Goal: Entertainment & Leisure: Consume media (video, audio)

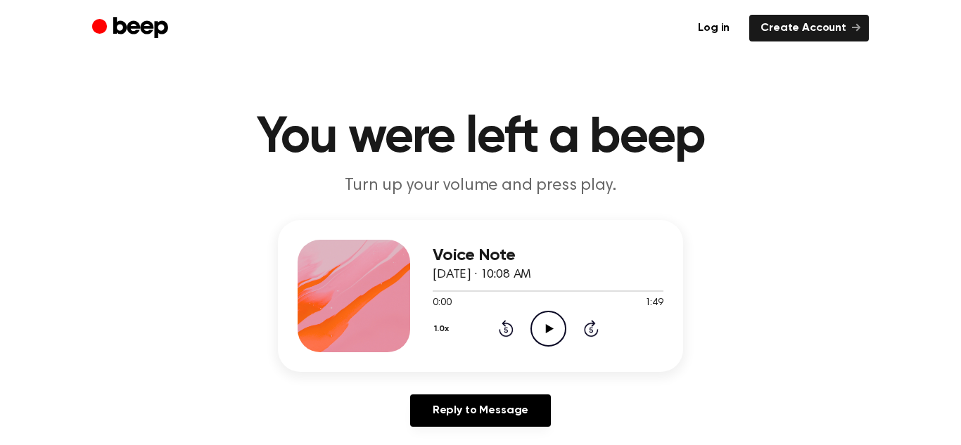
click at [553, 327] on icon "Play Audio" at bounding box center [548, 329] width 36 height 36
click at [553, 327] on icon "Pause Audio" at bounding box center [548, 329] width 36 height 36
click at [555, 329] on icon "Play Audio" at bounding box center [548, 329] width 36 height 36
click at [555, 329] on icon "Pause Audio" at bounding box center [548, 329] width 36 height 36
click at [552, 329] on icon "Play Audio" at bounding box center [548, 329] width 36 height 36
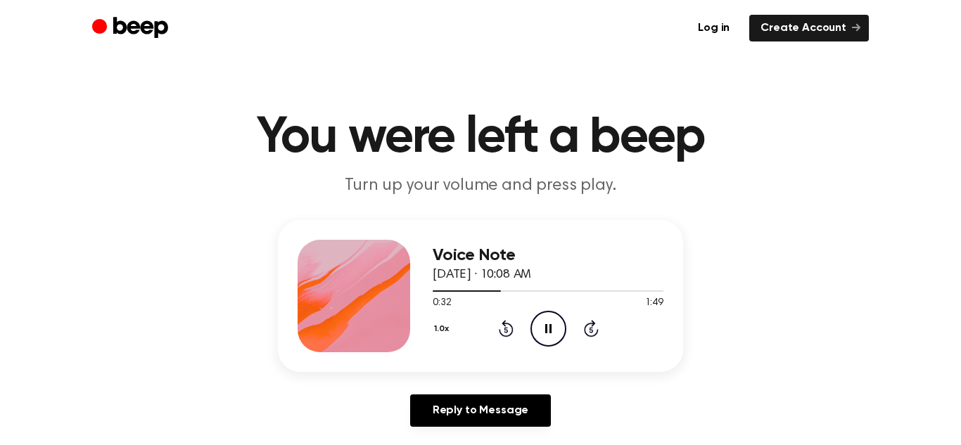
click at [552, 329] on icon "Pause Audio" at bounding box center [548, 329] width 36 height 36
click at [550, 330] on icon "Play Audio" at bounding box center [548, 329] width 36 height 36
click at [550, 324] on icon at bounding box center [548, 328] width 6 height 9
click at [537, 325] on icon "Play Audio" at bounding box center [548, 329] width 36 height 36
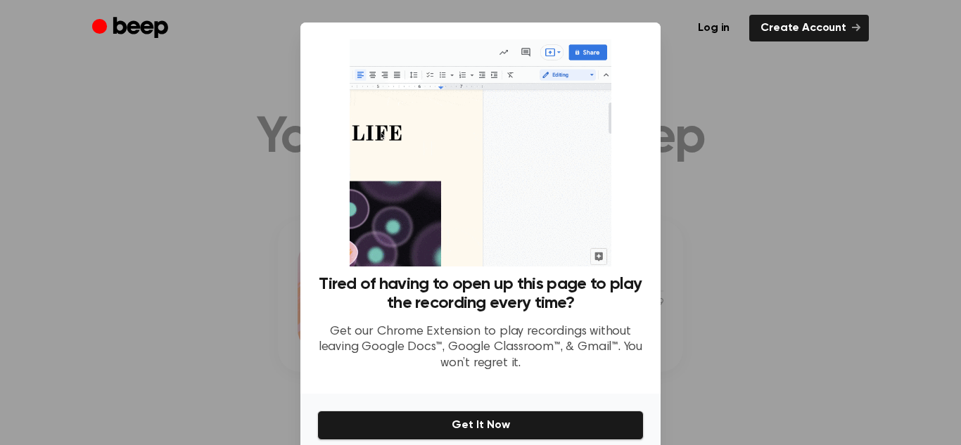
scroll to position [63, 0]
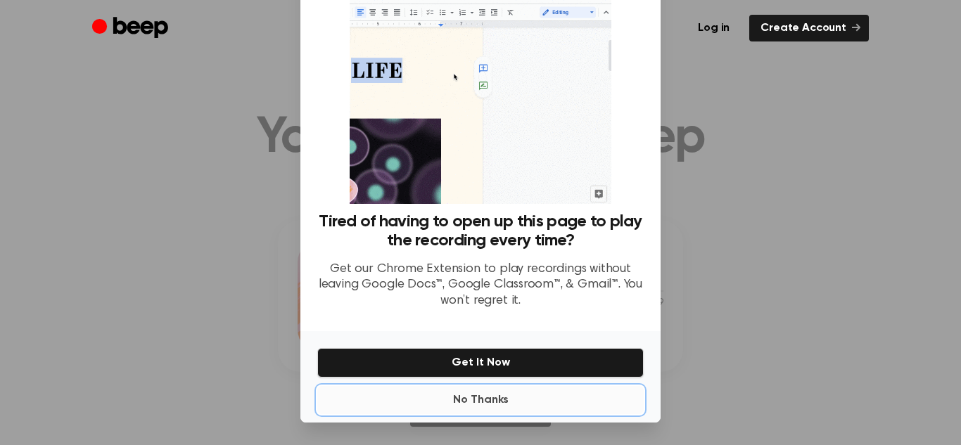
click at [488, 398] on button "No Thanks" at bounding box center [480, 400] width 326 height 28
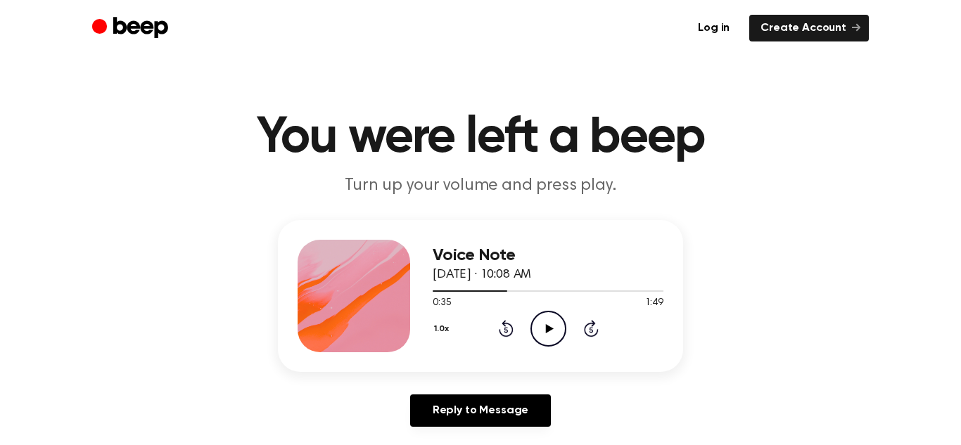
click at [539, 325] on icon "Play Audio" at bounding box center [548, 329] width 36 height 36
click at [551, 330] on icon at bounding box center [548, 328] width 6 height 9
click at [551, 330] on icon "Play Audio" at bounding box center [548, 329] width 36 height 36
click at [551, 330] on icon at bounding box center [548, 328] width 6 height 9
click at [556, 331] on icon "Play Audio" at bounding box center [548, 329] width 36 height 36
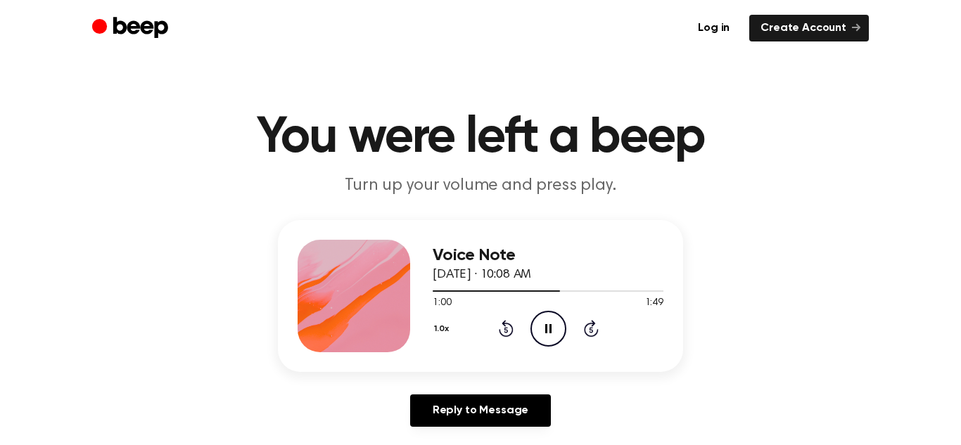
click at [556, 331] on icon "Pause Audio" at bounding box center [548, 329] width 36 height 36
click at [544, 330] on icon "Play Audio" at bounding box center [548, 329] width 36 height 36
click at [545, 330] on icon at bounding box center [548, 328] width 6 height 9
click at [544, 330] on icon "Play Audio" at bounding box center [548, 329] width 36 height 36
click at [545, 330] on icon at bounding box center [548, 328] width 6 height 9
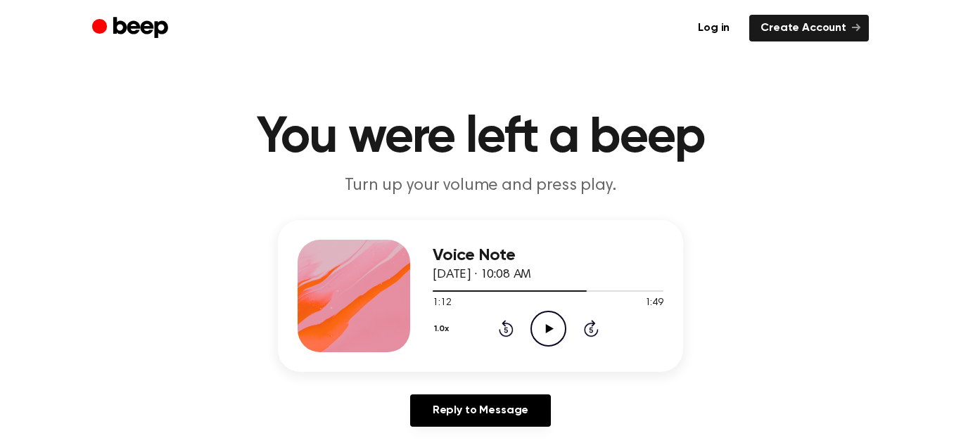
click at [544, 330] on icon "Play Audio" at bounding box center [548, 329] width 36 height 36
click at [545, 330] on icon at bounding box center [548, 328] width 6 height 9
click at [540, 316] on icon "Play Audio" at bounding box center [548, 329] width 36 height 36
click at [540, 316] on icon "Pause Audio" at bounding box center [548, 329] width 36 height 36
click at [556, 330] on icon "Play Audio" at bounding box center [548, 329] width 36 height 36
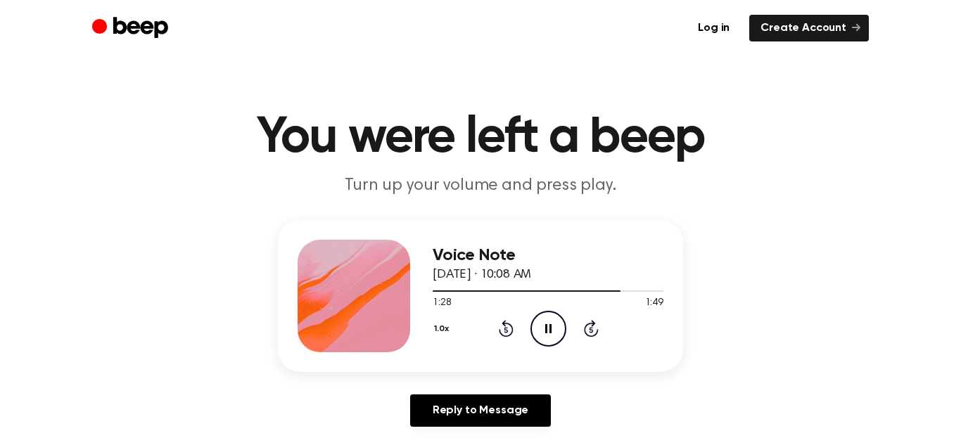
click at [556, 330] on icon "Pause Audio" at bounding box center [548, 329] width 36 height 36
click at [548, 326] on icon at bounding box center [549, 328] width 8 height 9
click at [544, 333] on icon "Play Audio" at bounding box center [548, 329] width 36 height 36
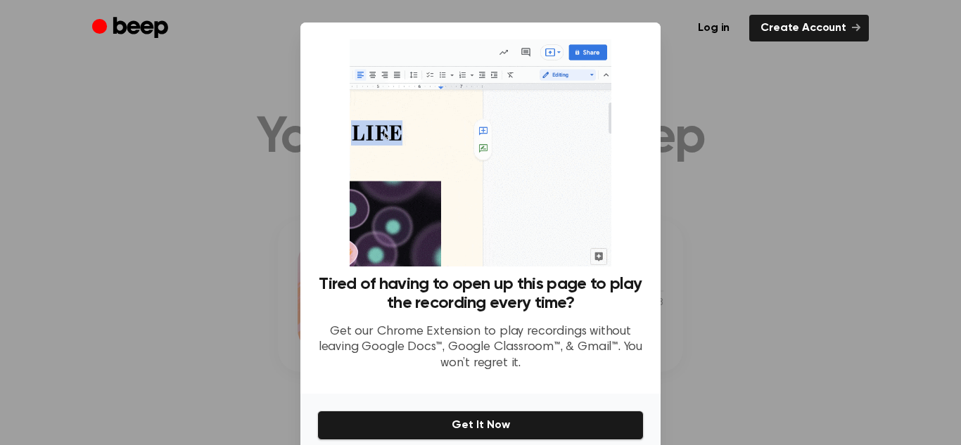
click at [800, 223] on div at bounding box center [480, 222] width 961 height 445
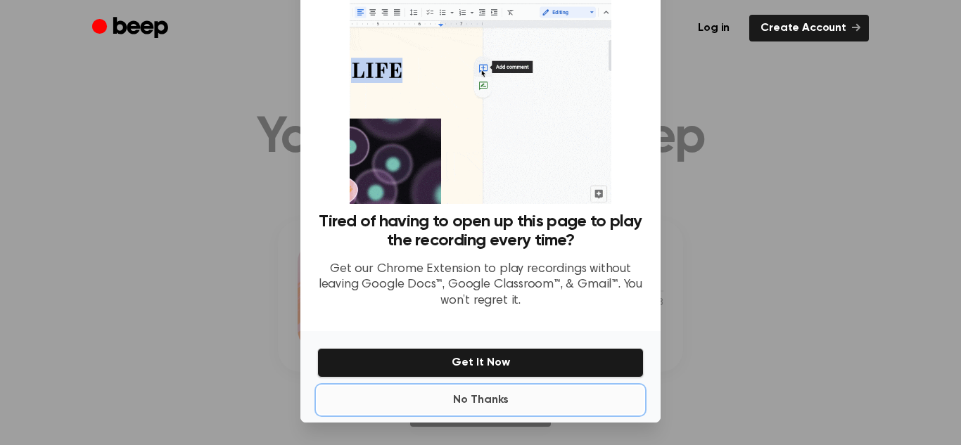
click at [468, 412] on button "No Thanks" at bounding box center [480, 400] width 326 height 28
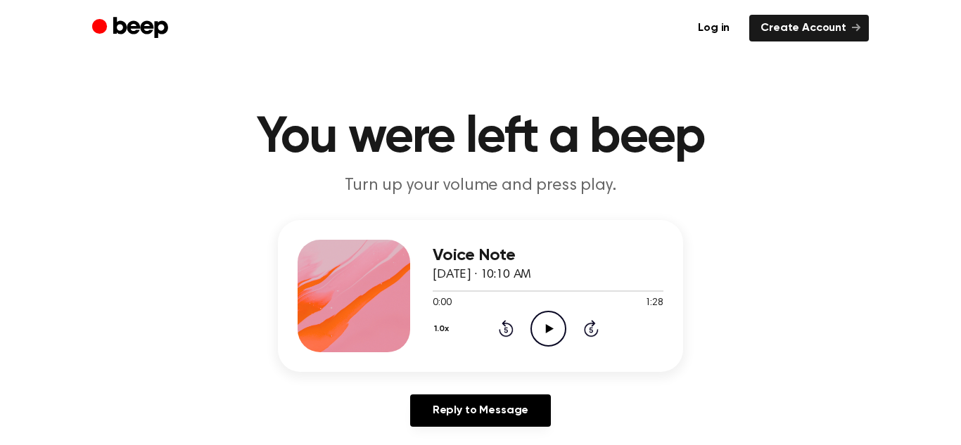
click at [546, 340] on icon "Play Audio" at bounding box center [548, 329] width 36 height 36
click at [552, 328] on icon "Pause Audio" at bounding box center [548, 329] width 36 height 36
click at [551, 332] on icon "Play Audio" at bounding box center [548, 329] width 36 height 36
click at [540, 322] on icon "Pause Audio" at bounding box center [548, 329] width 36 height 36
click at [505, 327] on icon "Rewind 5 seconds" at bounding box center [505, 328] width 15 height 18
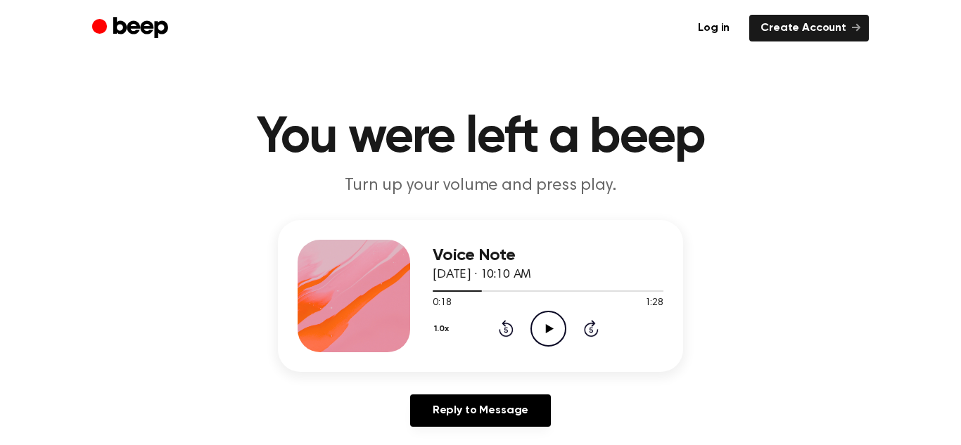
click at [502, 321] on icon "Rewind 5 seconds" at bounding box center [505, 328] width 15 height 18
click at [545, 330] on icon at bounding box center [549, 328] width 8 height 9
click at [545, 330] on icon at bounding box center [548, 328] width 6 height 9
click at [544, 330] on icon "Play Audio" at bounding box center [548, 329] width 36 height 36
click at [553, 338] on icon "Play Audio" at bounding box center [548, 329] width 36 height 36
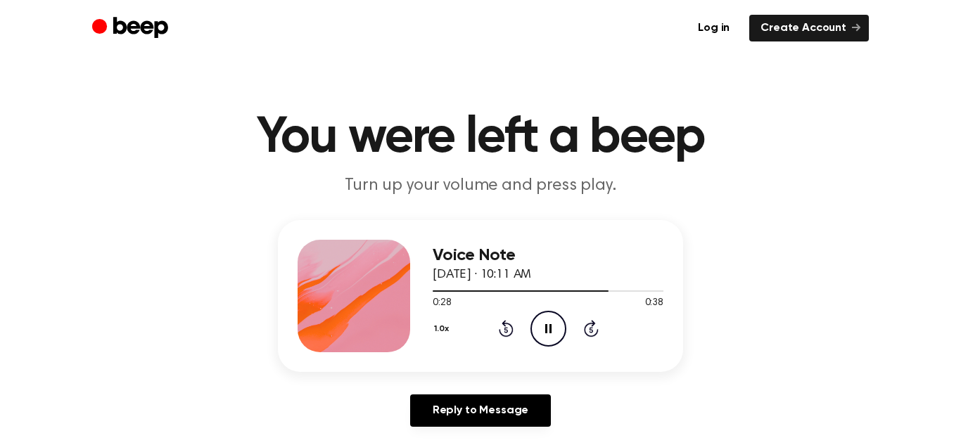
click at [548, 329] on icon at bounding box center [548, 328] width 6 height 9
click at [466, 288] on div at bounding box center [547, 290] width 231 height 11
click at [532, 326] on icon "Play Audio" at bounding box center [548, 329] width 36 height 36
click at [553, 327] on icon "Pause Audio" at bounding box center [548, 329] width 36 height 36
click at [556, 327] on icon "Play Audio" at bounding box center [548, 329] width 36 height 36
